Goal: Information Seeking & Learning: Learn about a topic

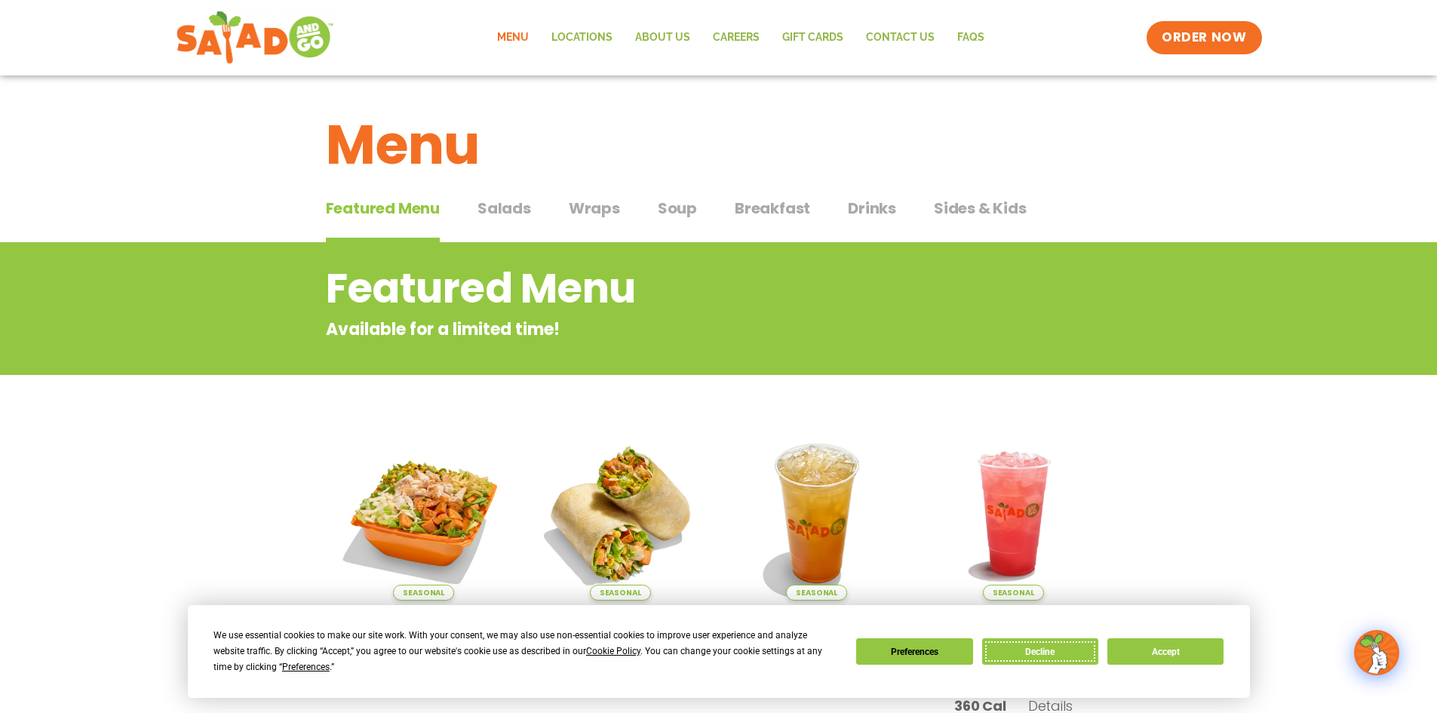
click at [1045, 647] on button "Decline" at bounding box center [1040, 651] width 116 height 26
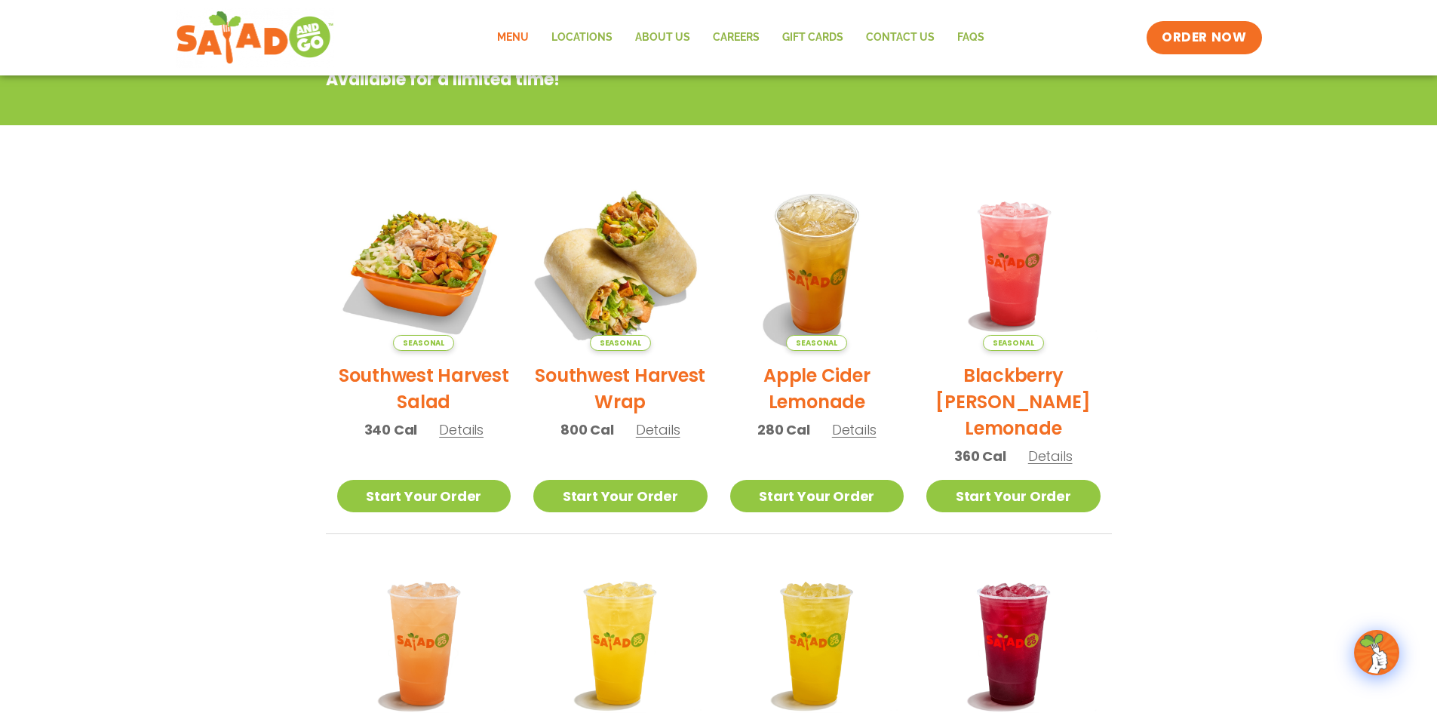
scroll to position [302, 0]
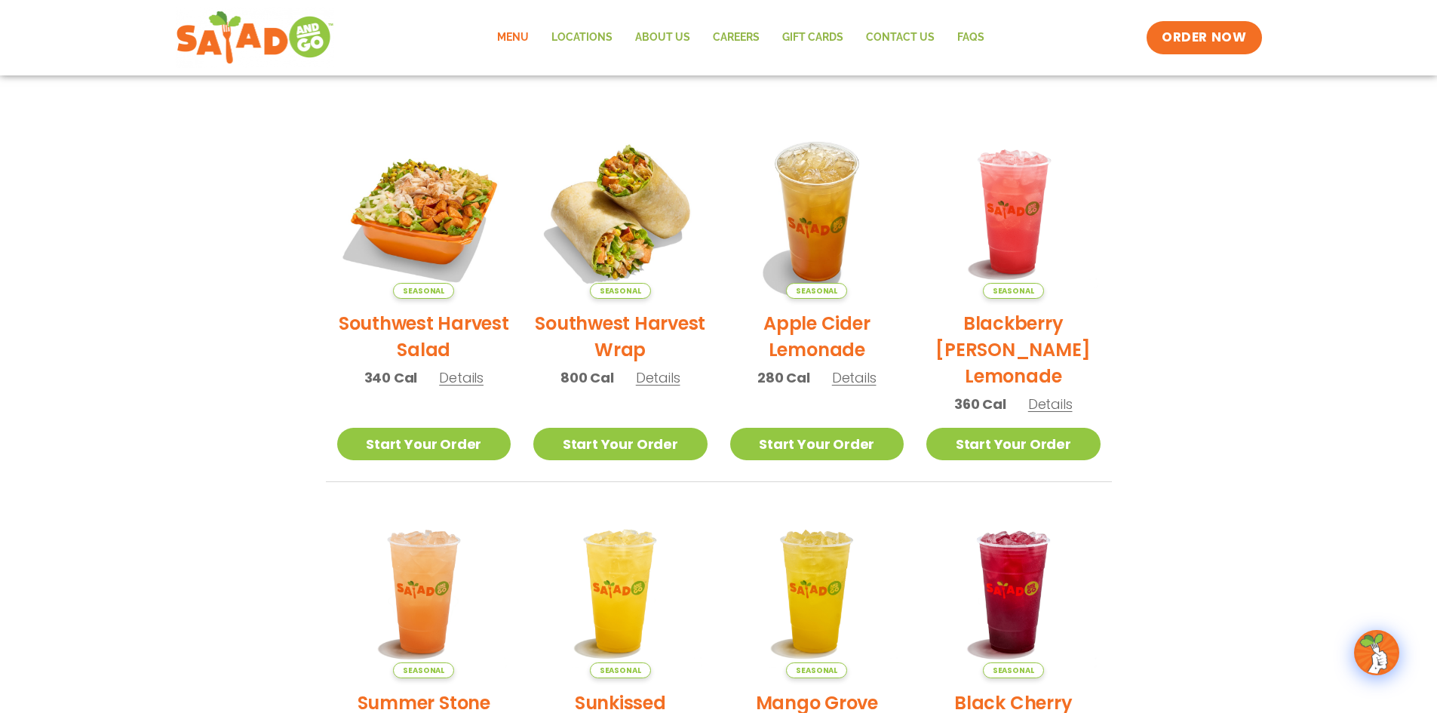
click at [646, 325] on h2 "Southwest Harvest Wrap" at bounding box center [620, 336] width 174 height 53
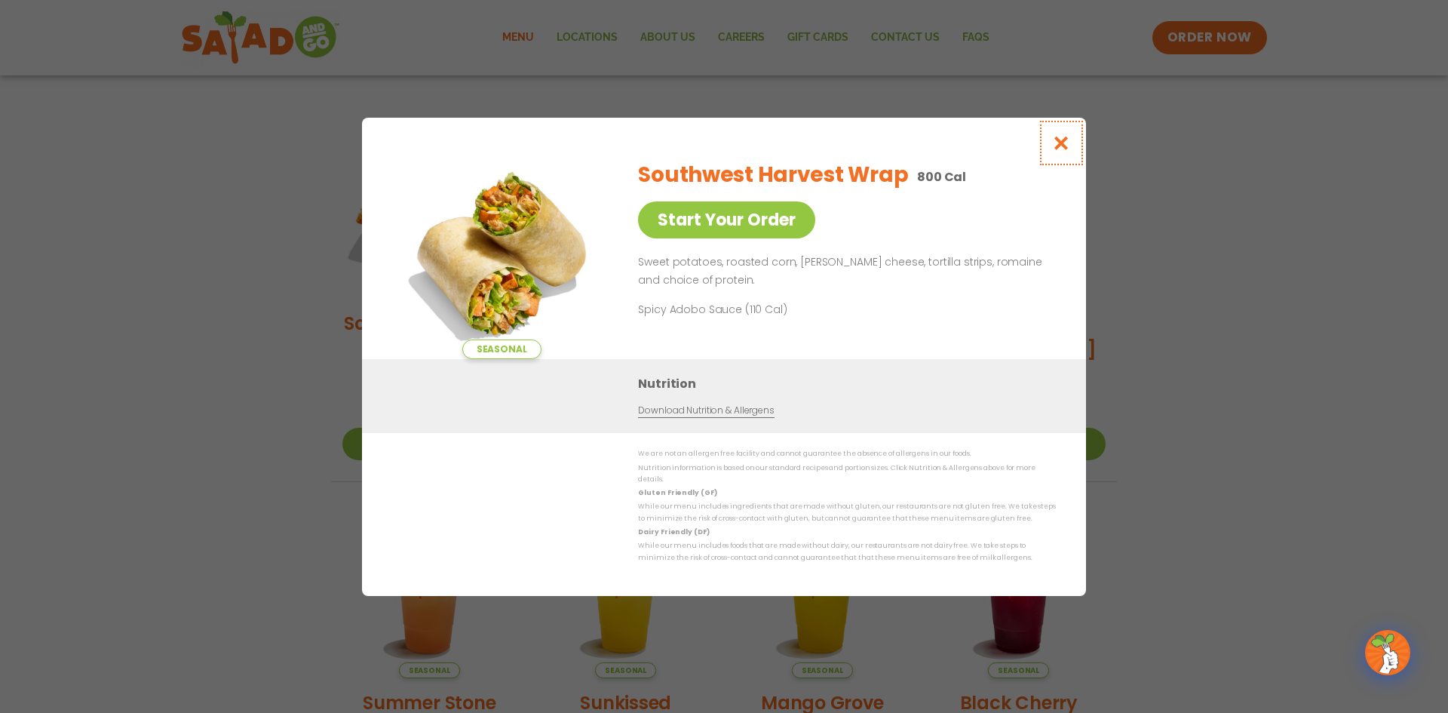
click at [1068, 140] on icon "Close modal" at bounding box center [1061, 143] width 19 height 16
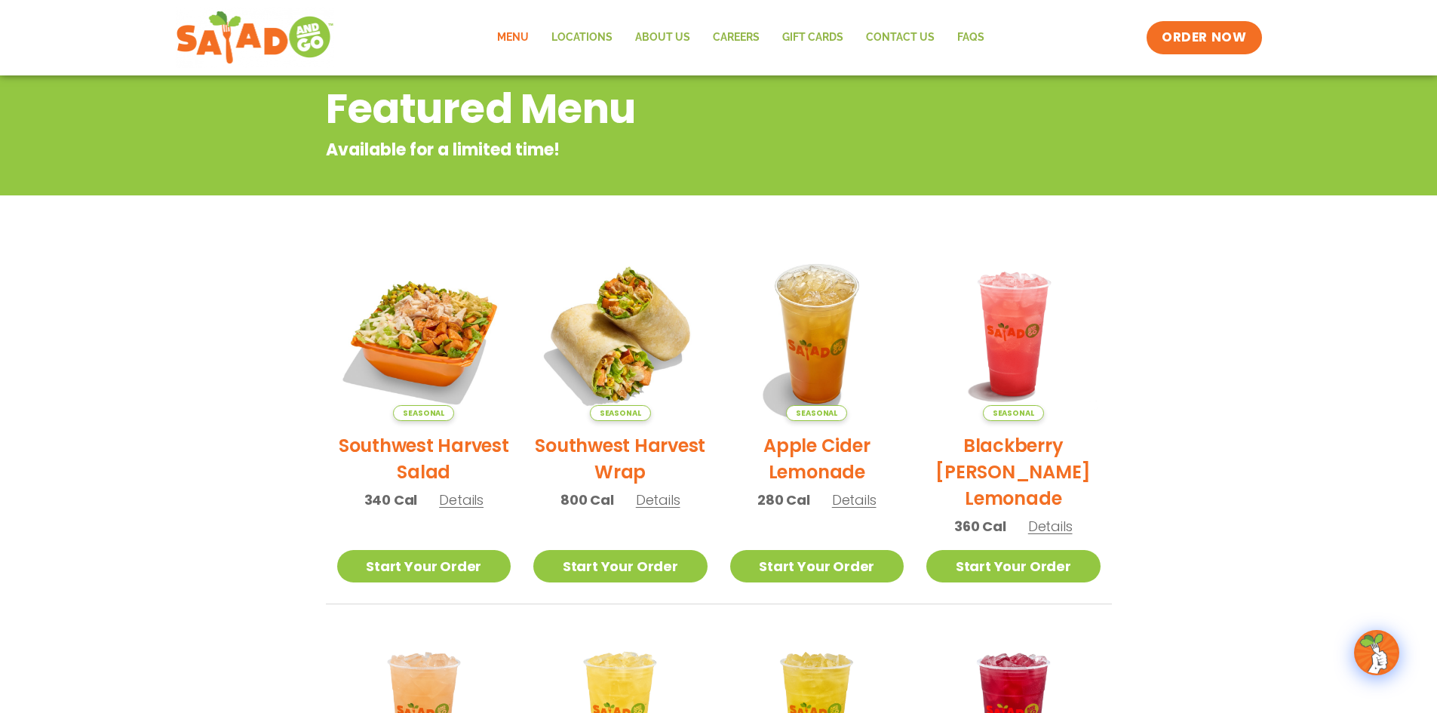
scroll to position [0, 0]
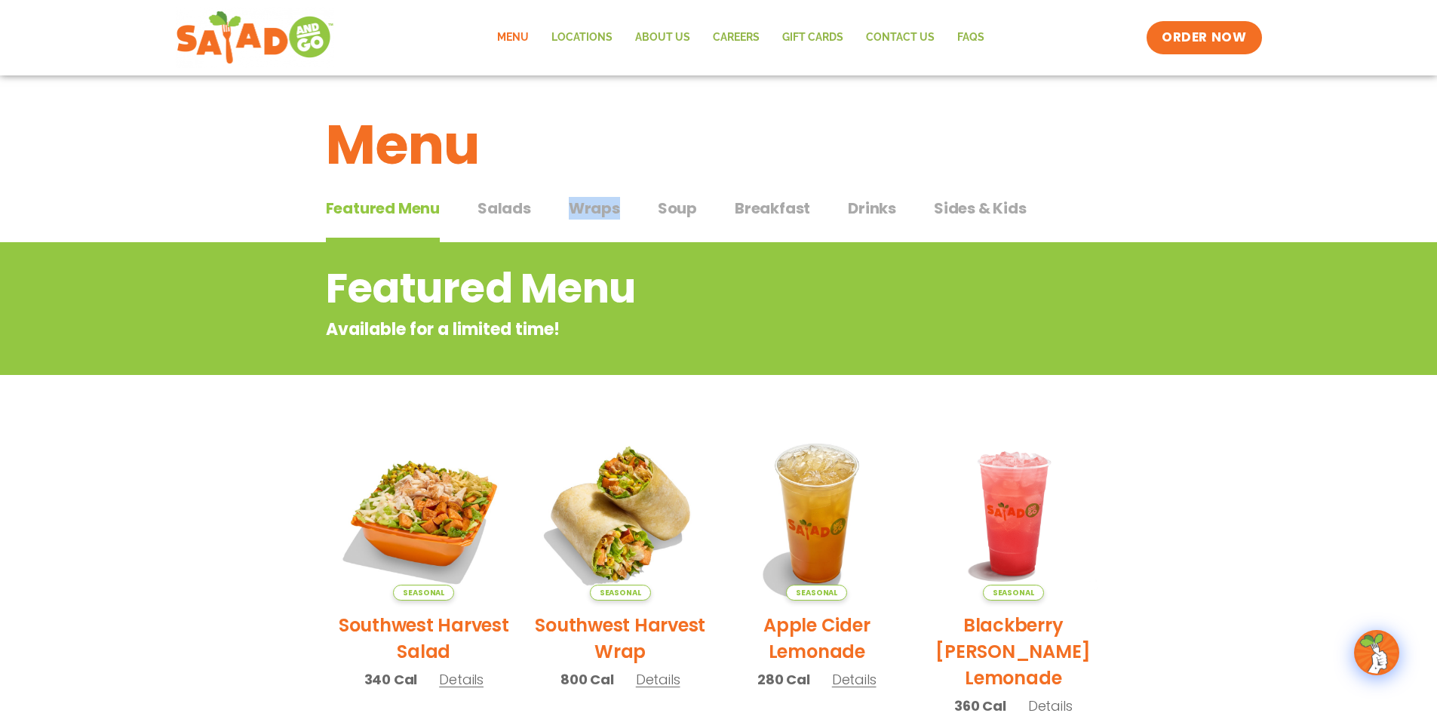
click at [619, 217] on div "Featured Menu Featured Menu Salads Salads Wraps Wraps Soup Soup Breakfast Break…" at bounding box center [719, 217] width 786 height 51
click at [586, 204] on span "Wraps" at bounding box center [594, 208] width 51 height 23
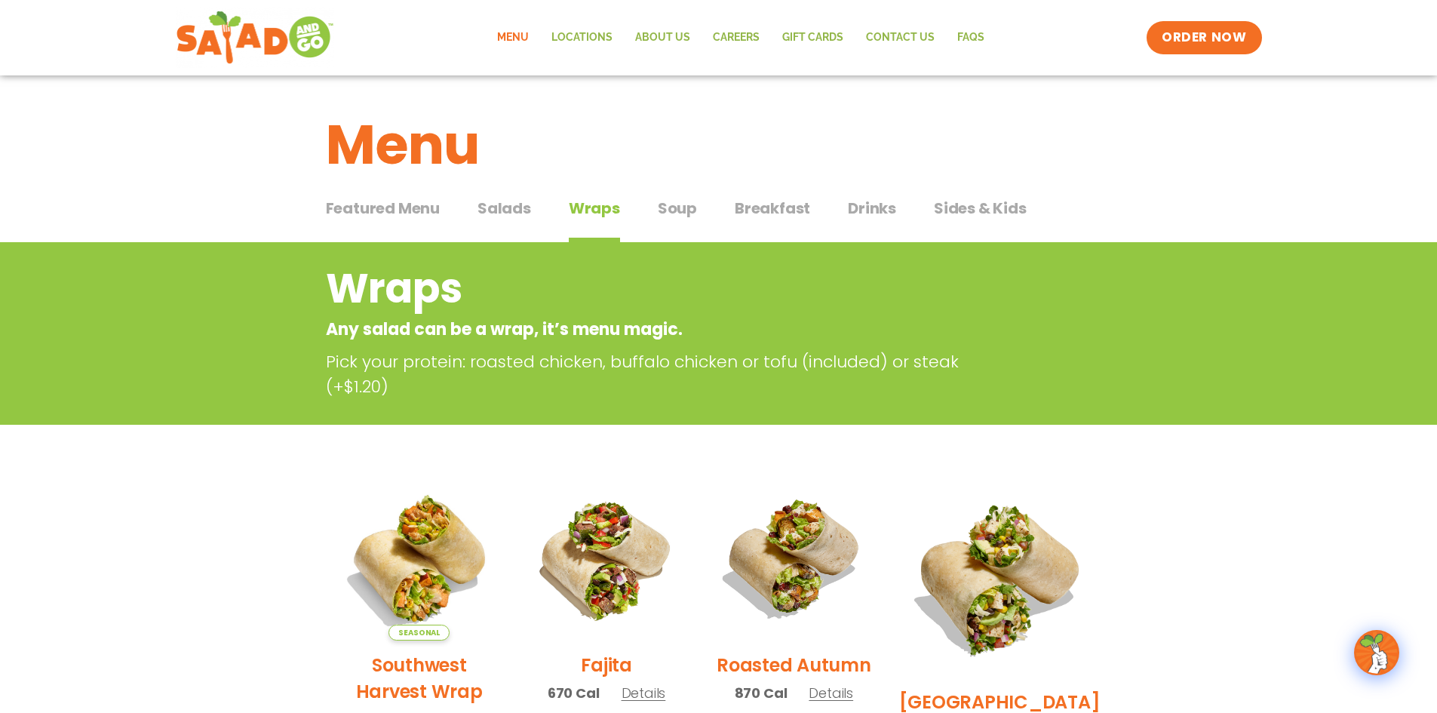
click at [1169, 327] on div "Wraps Any salad can be a wrap, it’s menu magic. Pick your protein: roasted chic…" at bounding box center [718, 333] width 1437 height 183
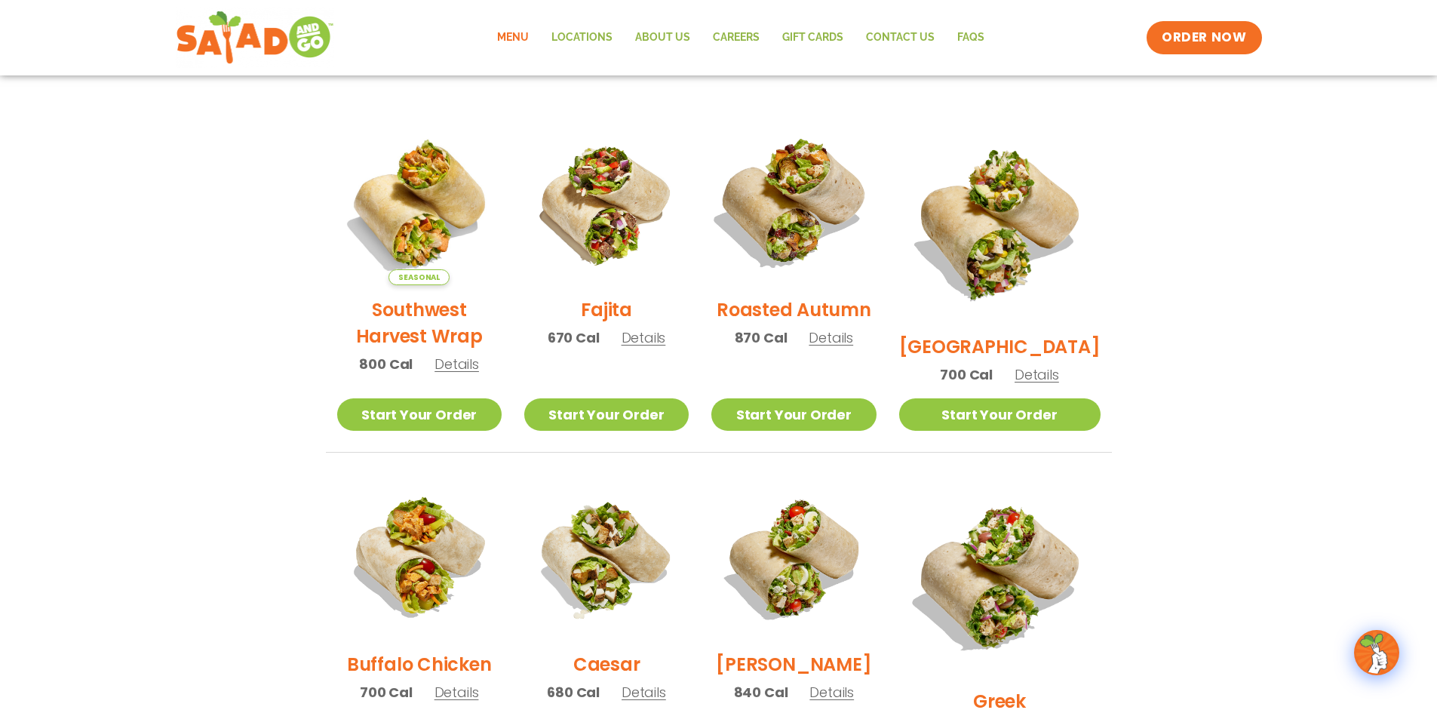
scroll to position [377, 0]
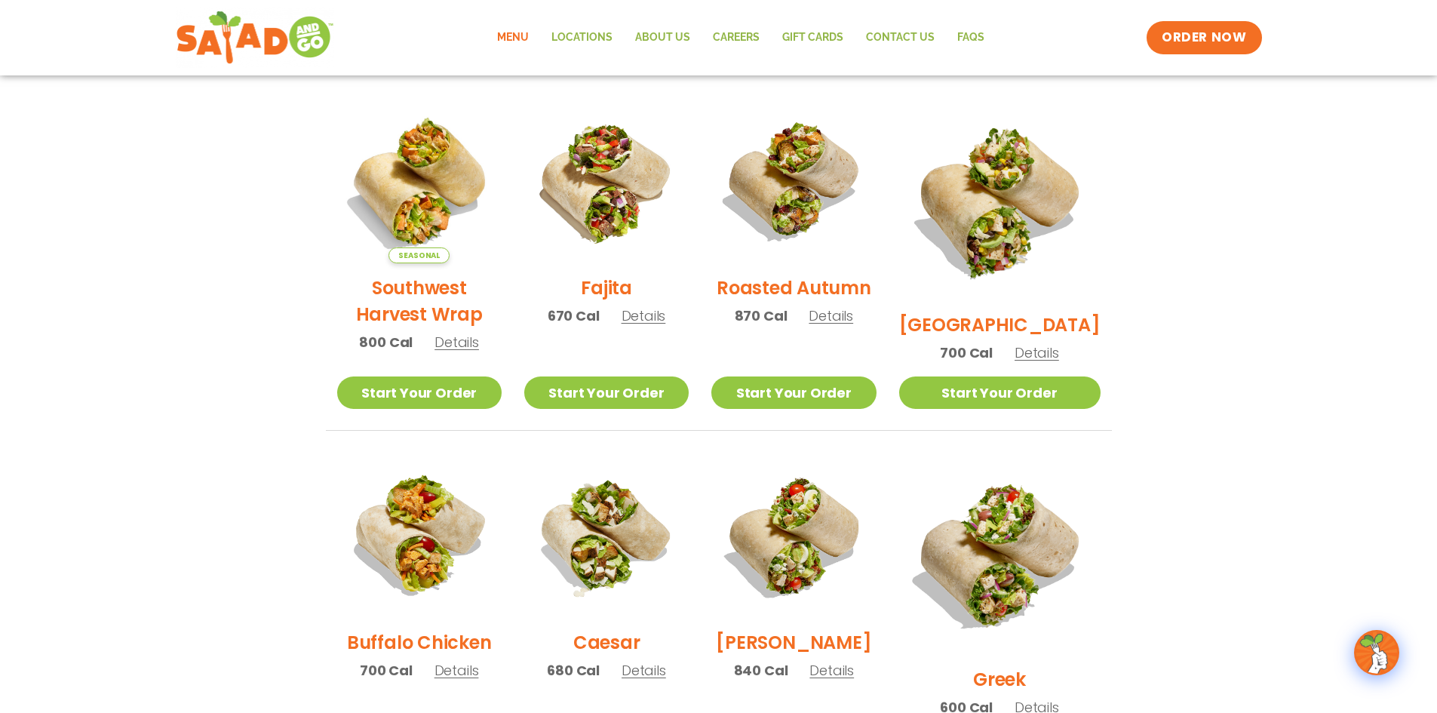
click at [833, 290] on h2 "Roasted Autumn" at bounding box center [794, 288] width 155 height 26
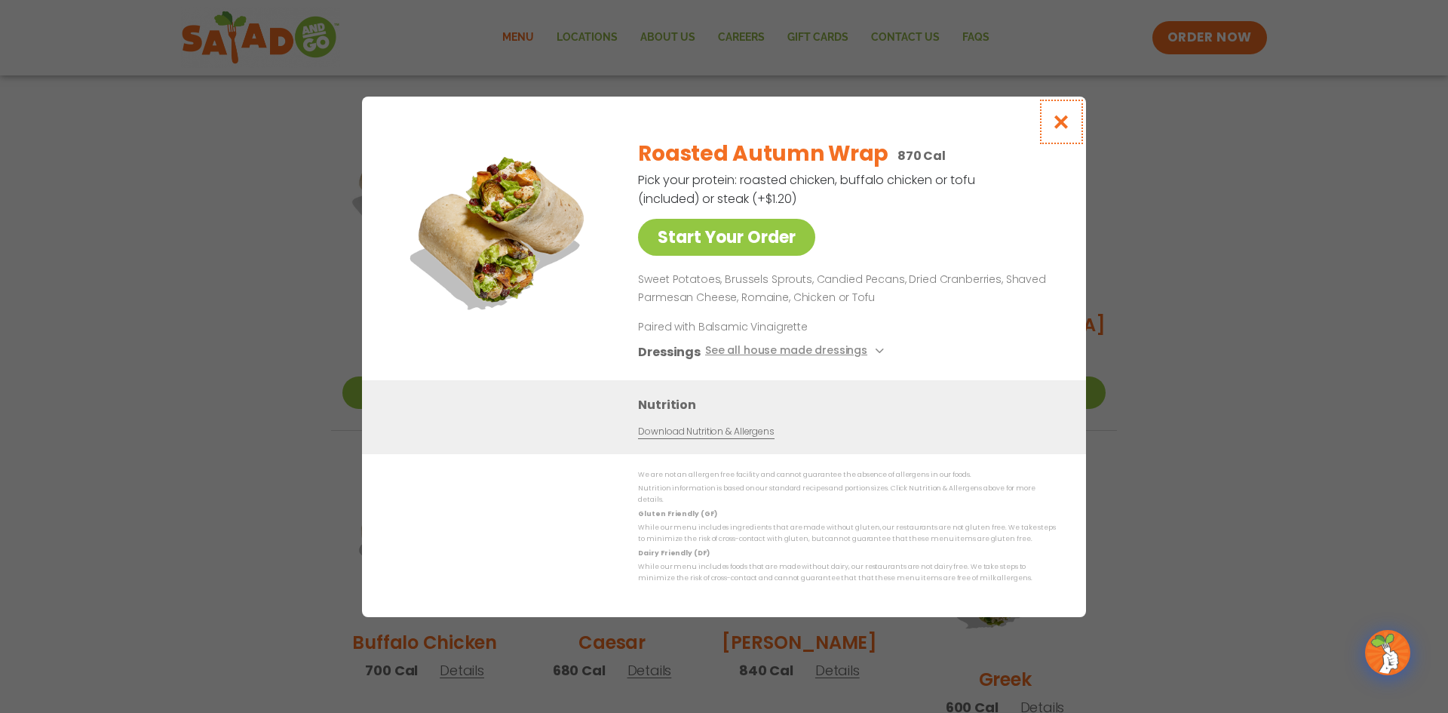
click at [1052, 129] on button "Close modal" at bounding box center [1061, 122] width 49 height 51
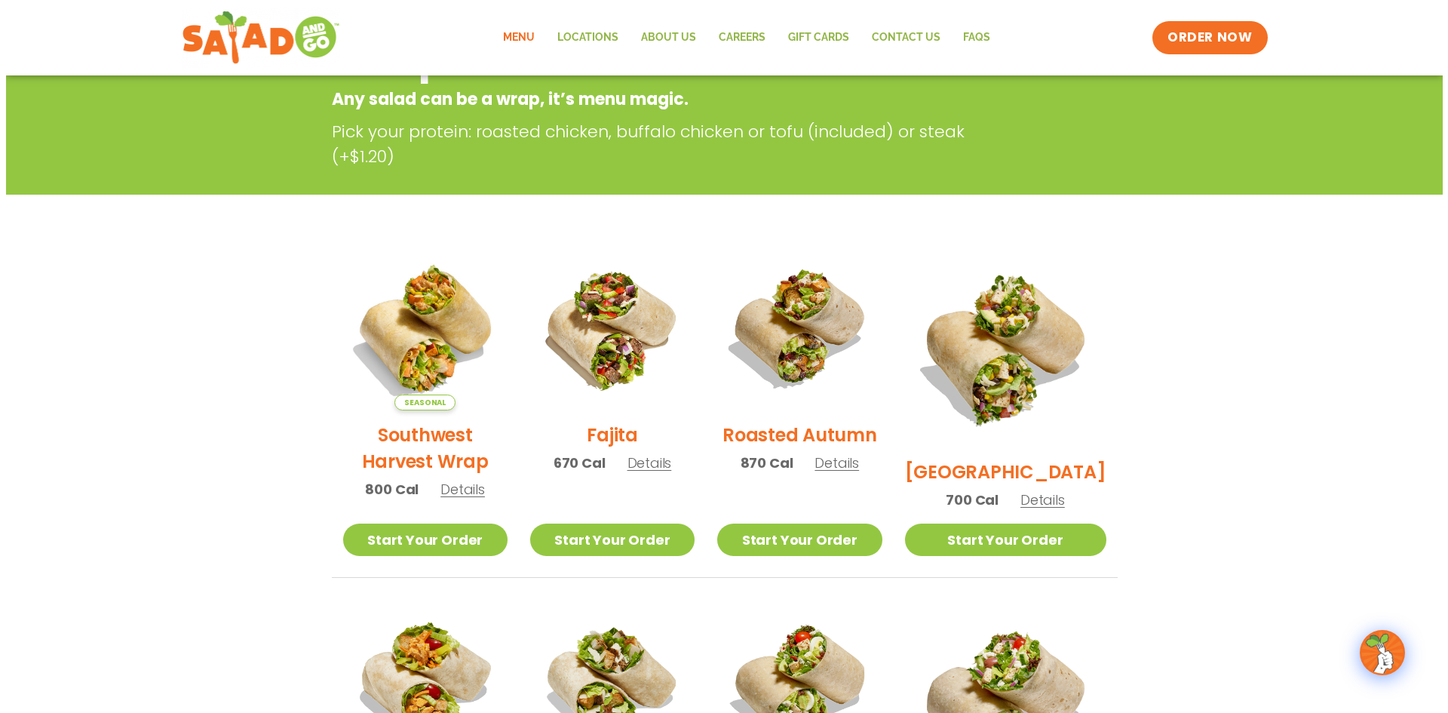
scroll to position [226, 0]
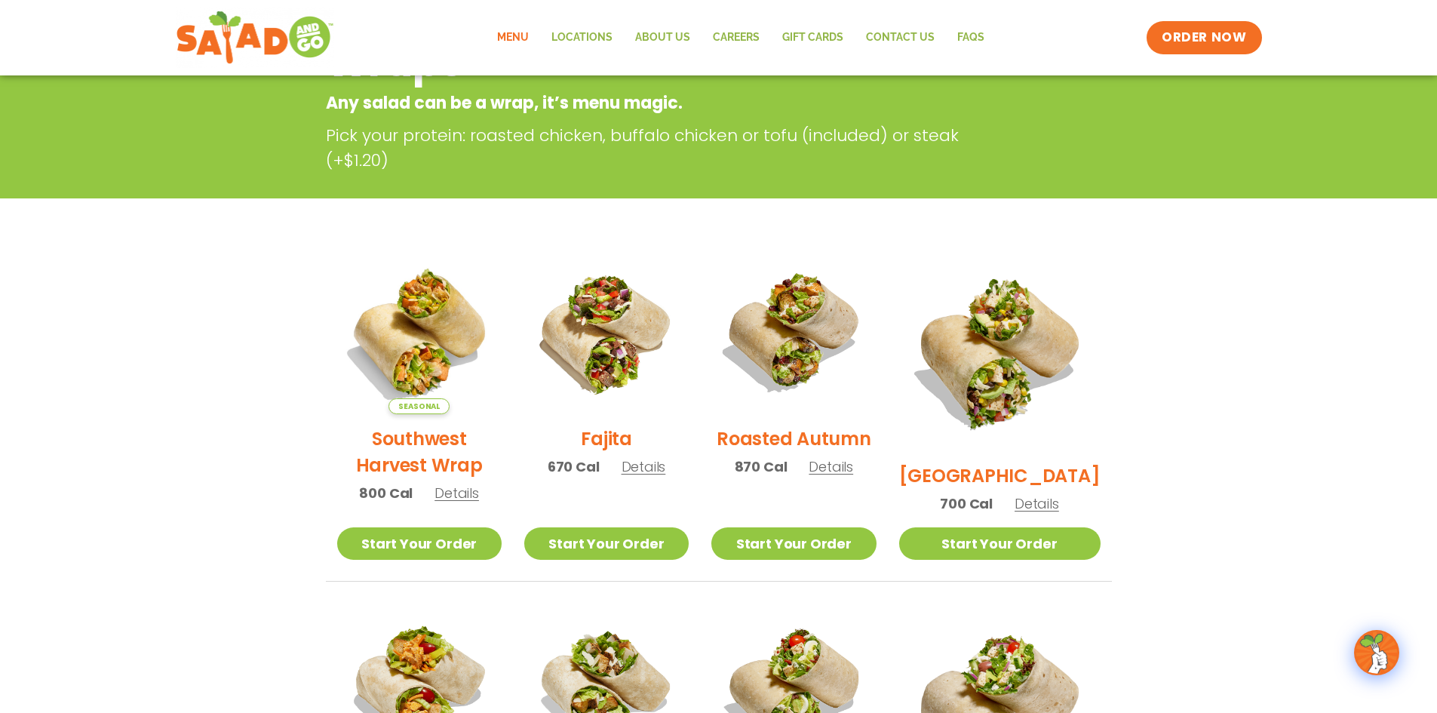
click at [467, 449] on h2 "Southwest Harvest Wrap" at bounding box center [419, 451] width 164 height 53
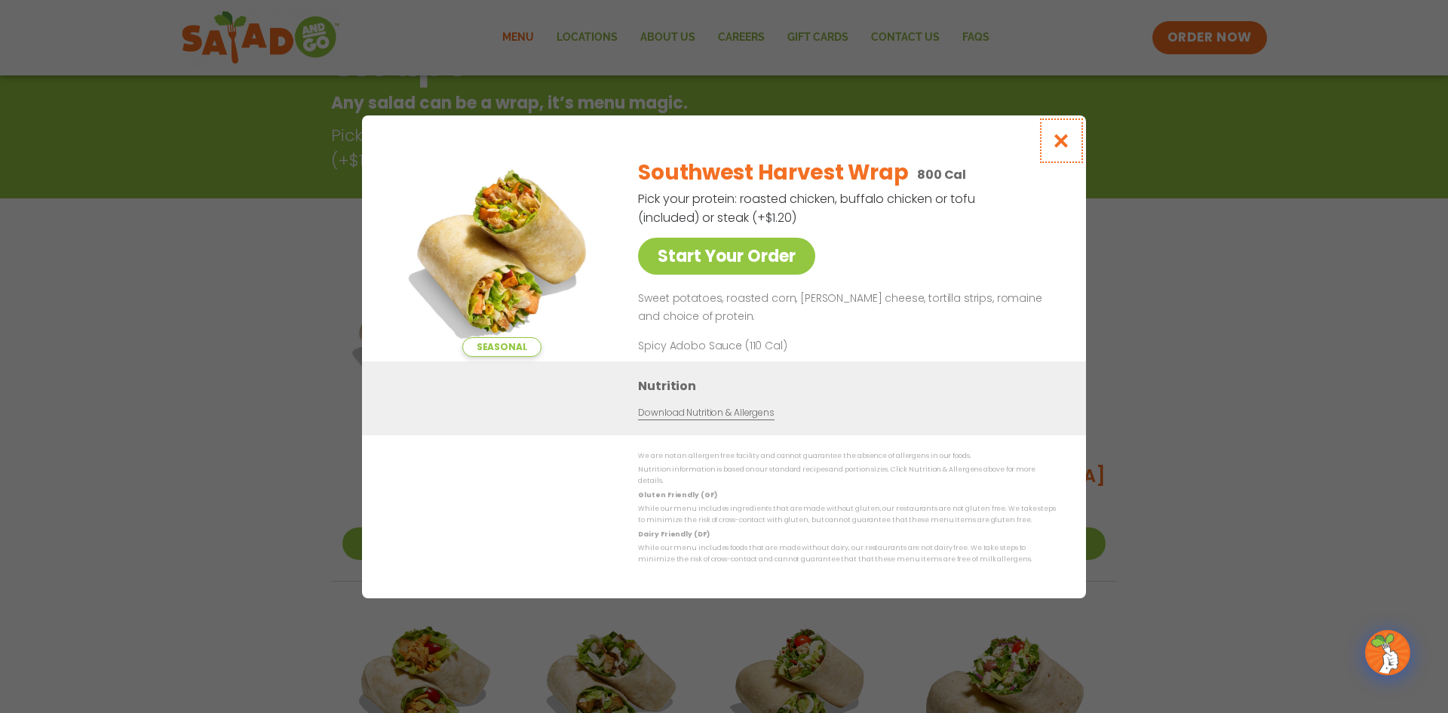
click at [1068, 140] on icon "Close modal" at bounding box center [1061, 141] width 19 height 16
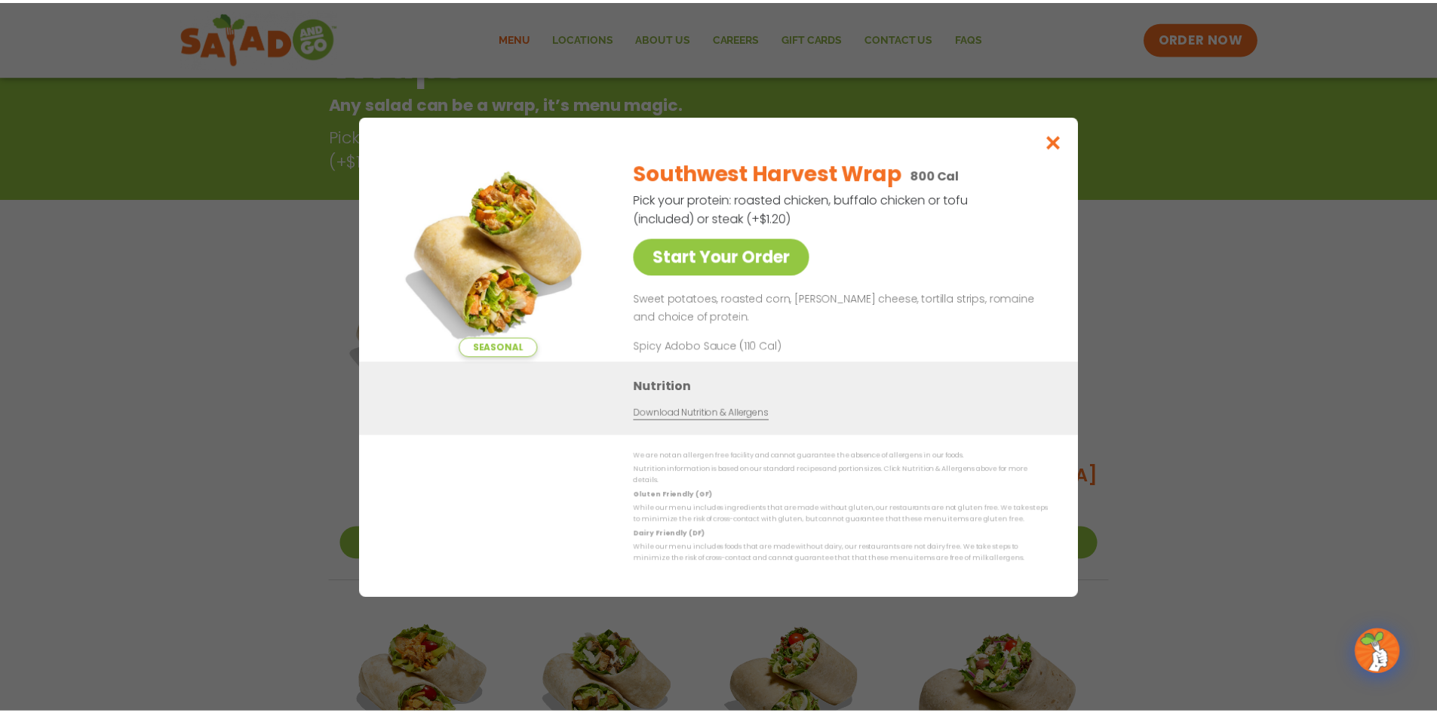
scroll to position [242, 0]
